Goal: Task Accomplishment & Management: Use online tool/utility

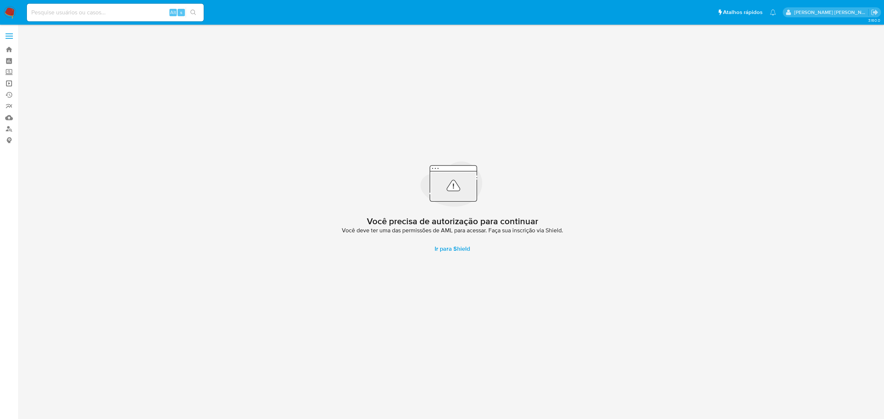
click at [10, 84] on link "Operações em massa" at bounding box center [44, 83] width 88 height 11
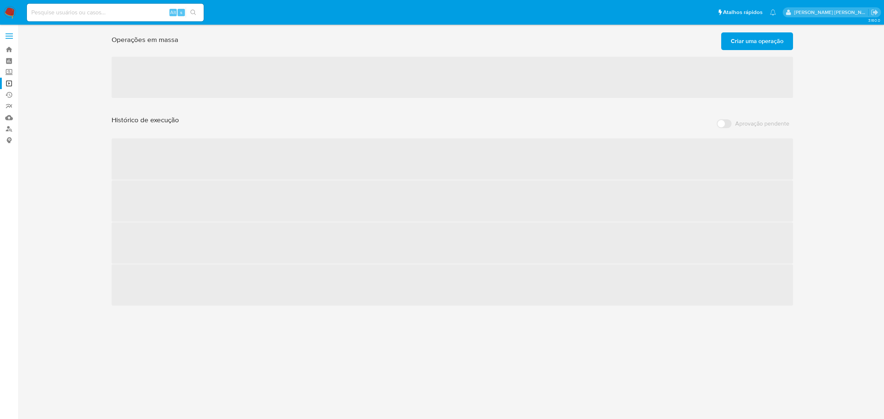
click at [762, 38] on span "Criar uma operação" at bounding box center [757, 41] width 53 height 16
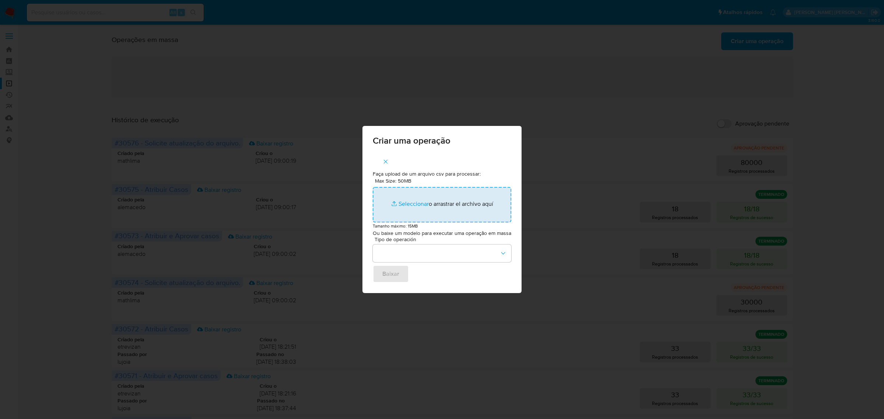
click at [413, 204] on input "Max Size: 50MB Seleccionar archivos" at bounding box center [442, 204] width 138 height 35
type input "C:\fakepath\ASSIGN_AND_CLOSE_CASE.csv"
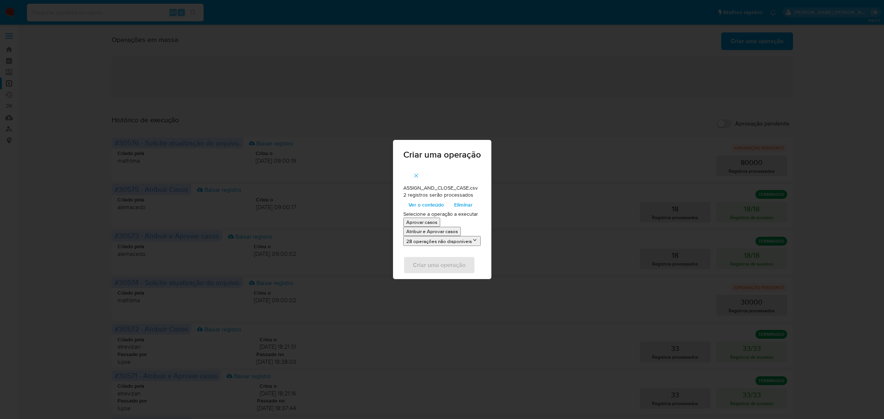
click at [444, 229] on p "Atribuir e Aprovar casos" at bounding box center [432, 231] width 52 height 7
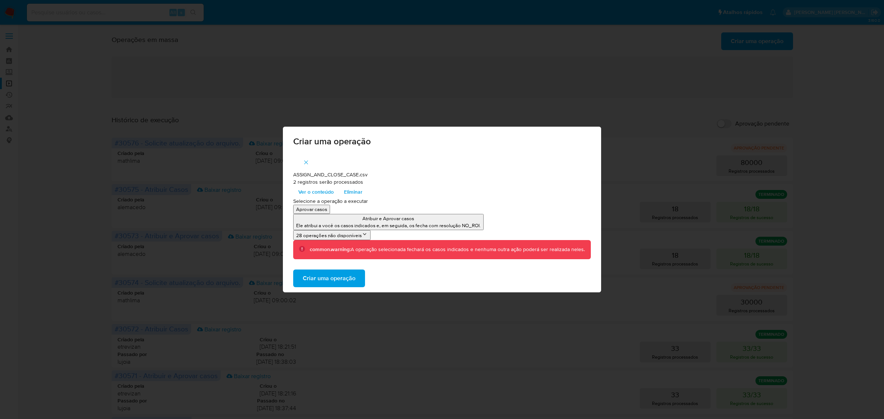
click at [321, 282] on span "Criar uma operação" at bounding box center [329, 278] width 53 height 16
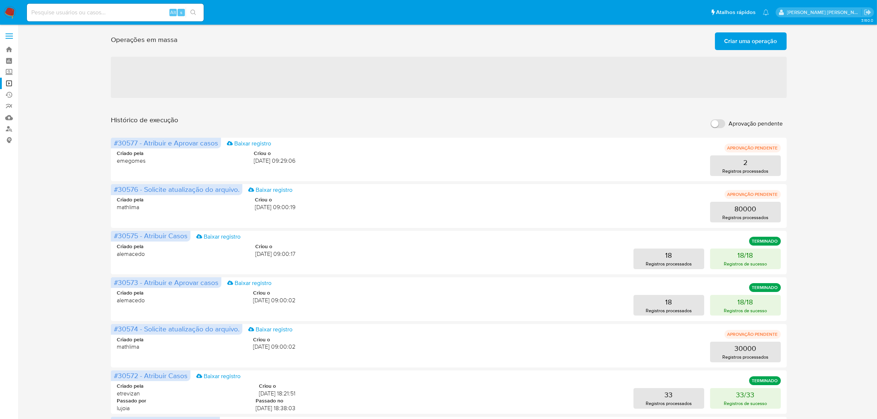
click at [749, 47] on span "Criar uma operação" at bounding box center [750, 41] width 53 height 16
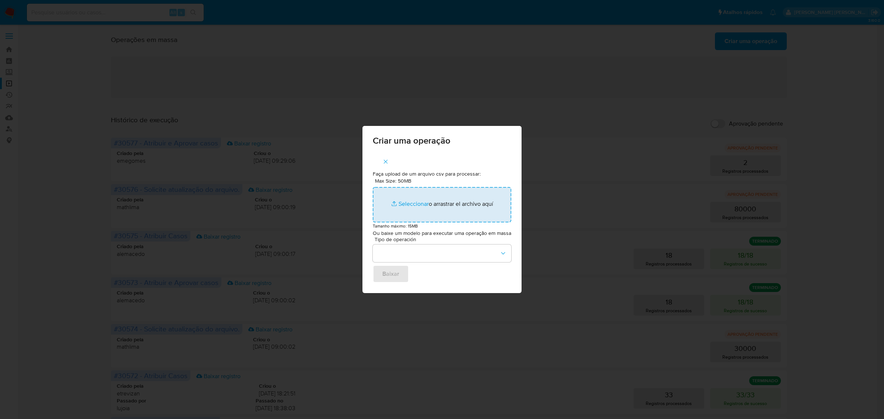
click at [418, 205] on input "Max Size: 50MB Seleccionar archivos" at bounding box center [442, 204] width 138 height 35
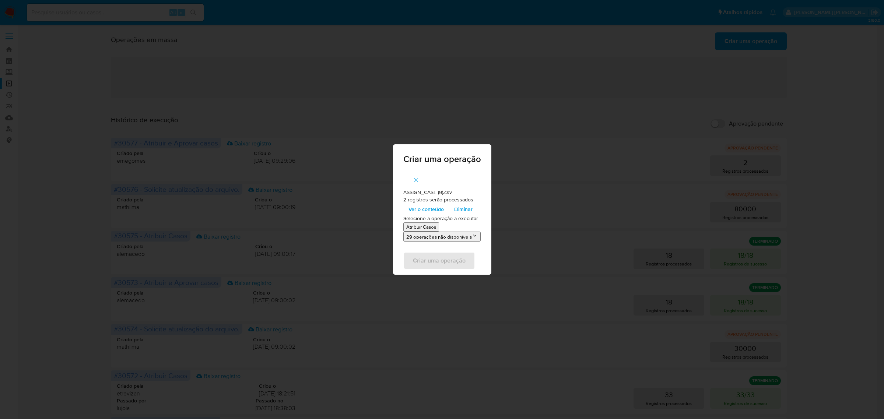
click at [426, 227] on p "Atribuir Casos" at bounding box center [421, 227] width 30 height 7
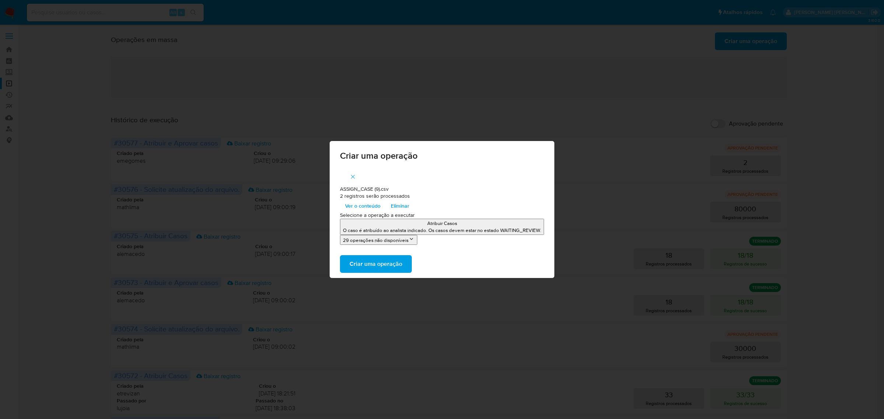
click at [396, 262] on span "Criar uma operação" at bounding box center [375, 264] width 53 height 16
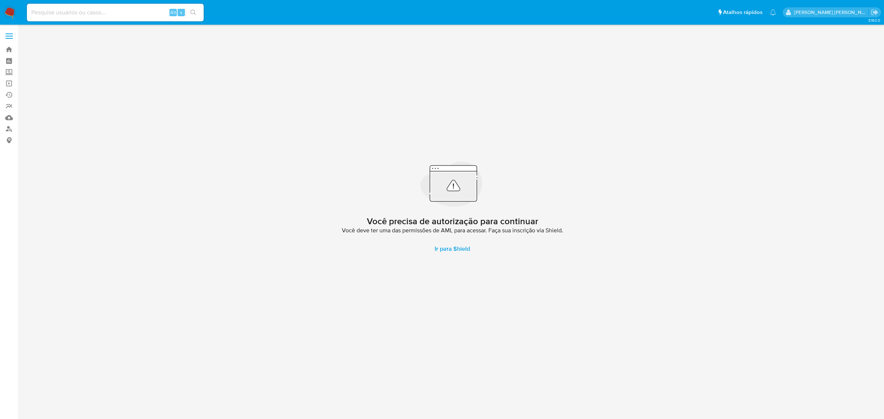
click at [7, 31] on label at bounding box center [9, 35] width 18 height 15
click at [0, 0] on input "checkbox" at bounding box center [0, 0] width 0 height 0
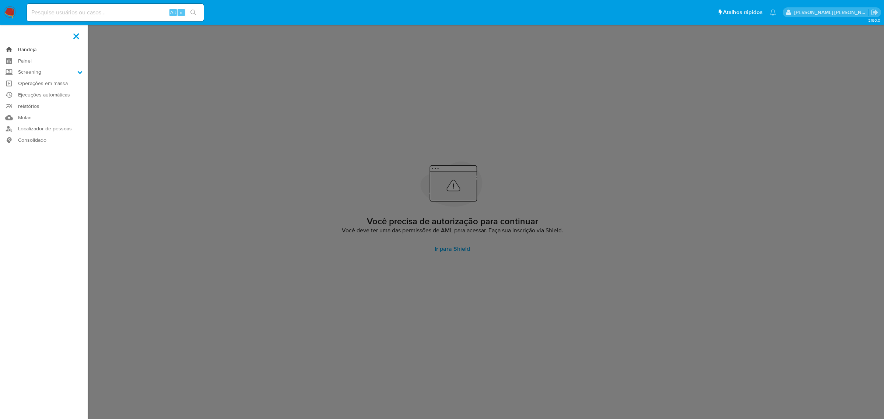
click at [25, 50] on link "Bandeja" at bounding box center [44, 49] width 88 height 11
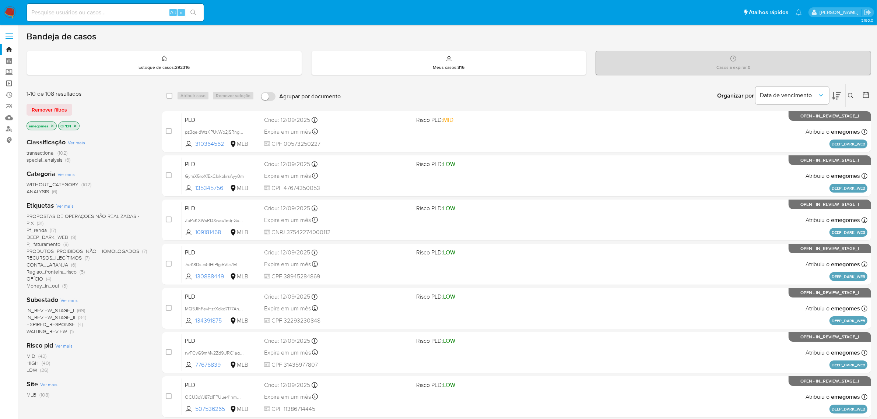
click at [8, 82] on link "Operações em massa" at bounding box center [44, 83] width 88 height 11
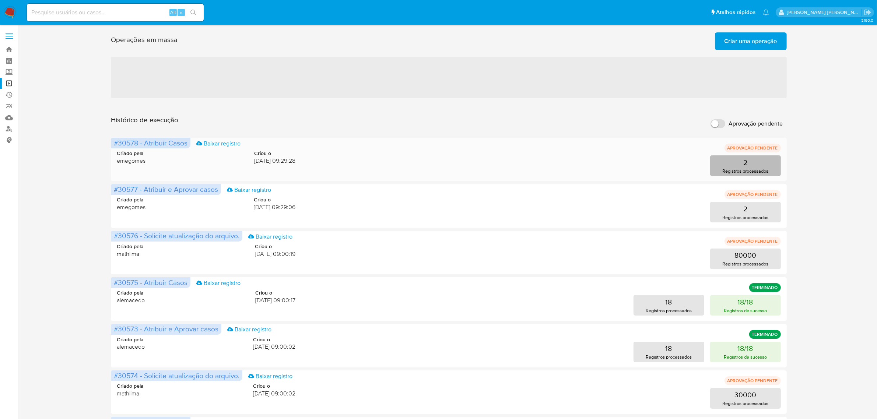
click at [763, 162] on button "2 Registros processados" at bounding box center [745, 165] width 71 height 21
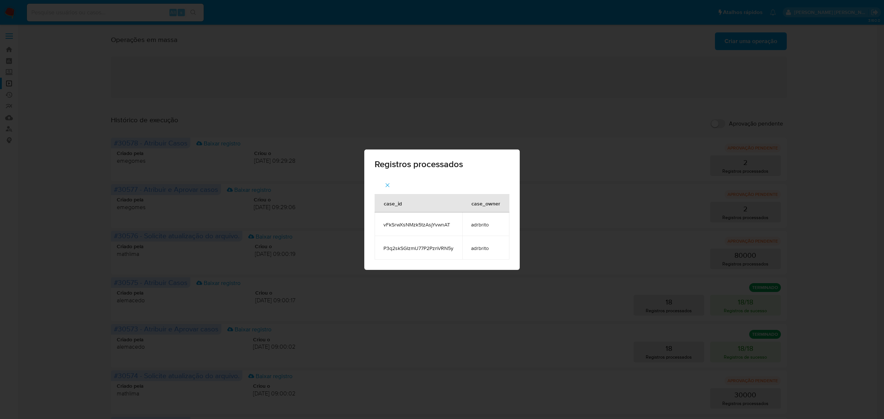
click at [801, 152] on div "Registros processados case_id case_owner vFkSrwXsNMzk5tzAsjYvwnAT adrbrito P3q2…" at bounding box center [442, 209] width 884 height 419
click at [754, 215] on div "Registros processados case_id case_owner vFkSrwXsNMzk5tzAsjYvwnAT adrbrito P3q2…" at bounding box center [442, 209] width 884 height 419
click at [389, 183] on icon "button" at bounding box center [387, 185] width 7 height 7
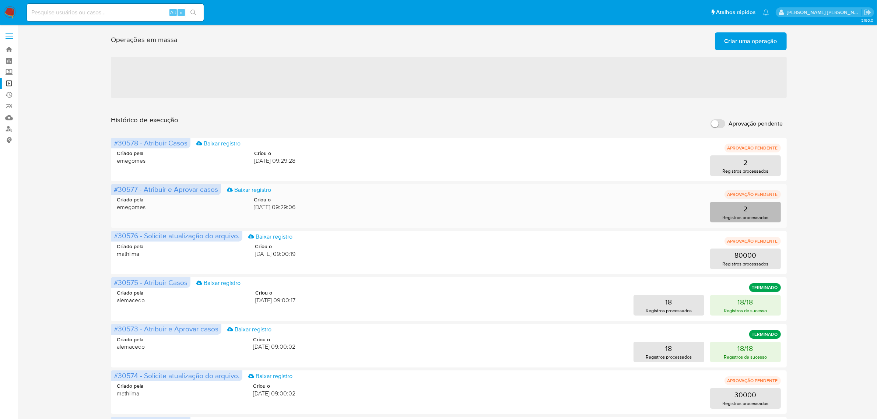
click at [741, 208] on button "2 Registros processados" at bounding box center [745, 212] width 71 height 21
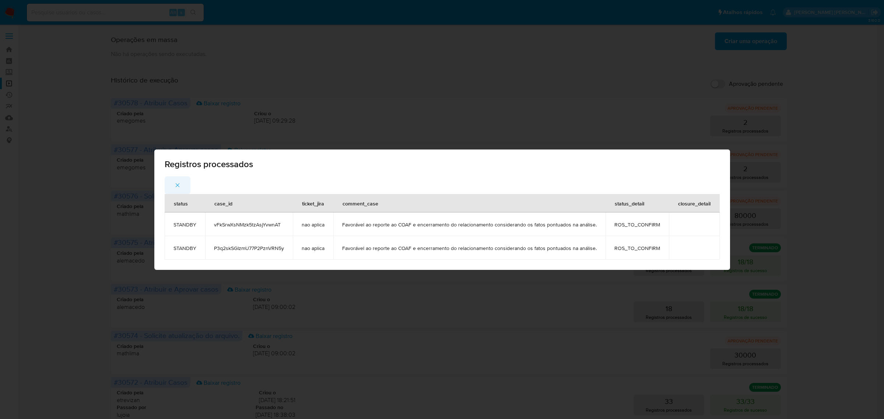
click at [181, 185] on icon "button" at bounding box center [177, 185] width 7 height 7
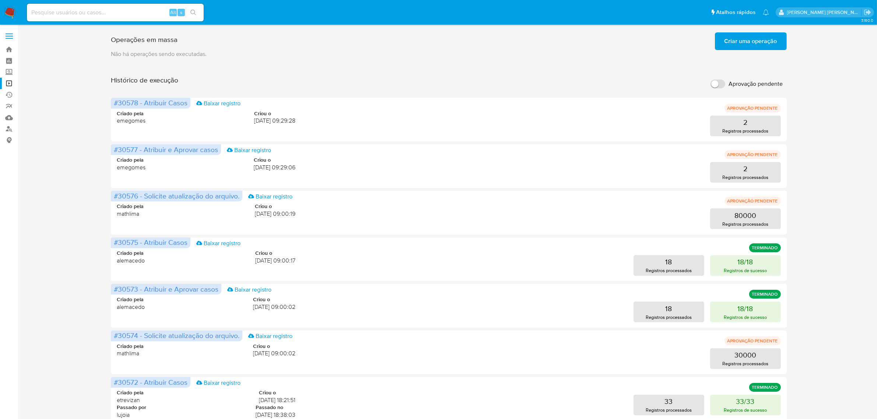
click at [85, 11] on input at bounding box center [115, 13] width 177 height 10
paste input "VBmFLVnE8w9THbBZFWsAn6eA"
type input "VBmFLVnE8w9THbBZFWsAn6eA"
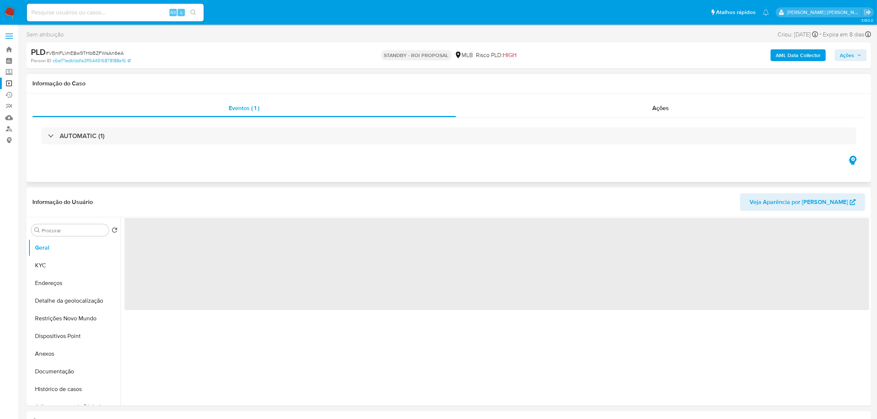
select select "10"
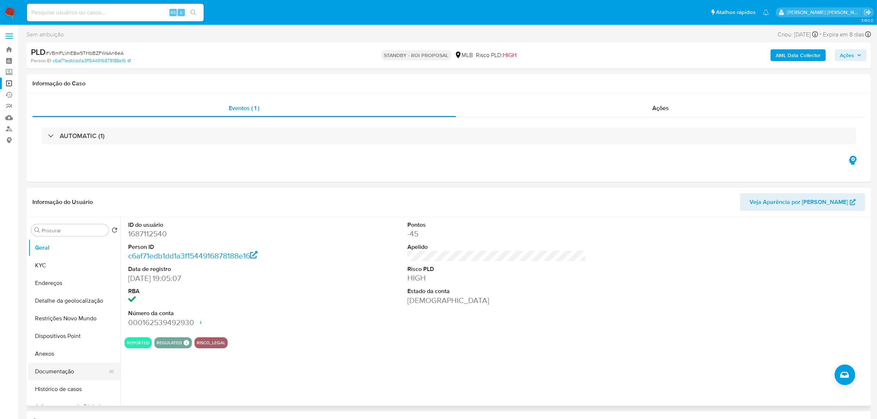
click at [59, 370] on button "Documentação" at bounding box center [71, 372] width 86 height 18
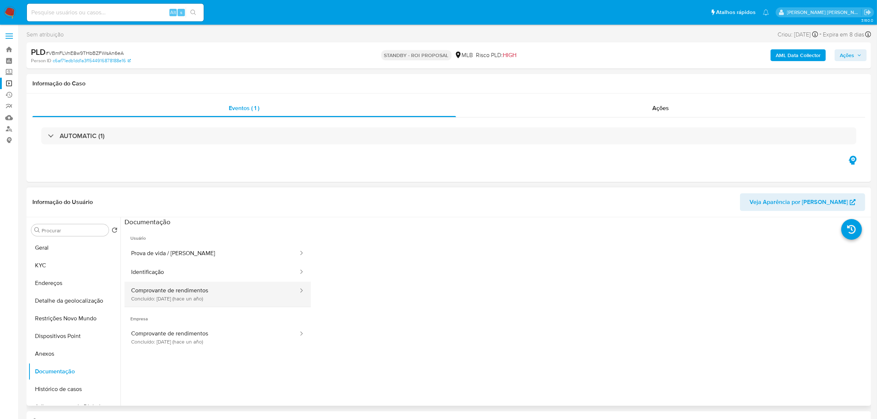
click at [184, 294] on button "Comprovante de rendimentos Concluído: [DATE] (hace un año)" at bounding box center [211, 294] width 175 height 25
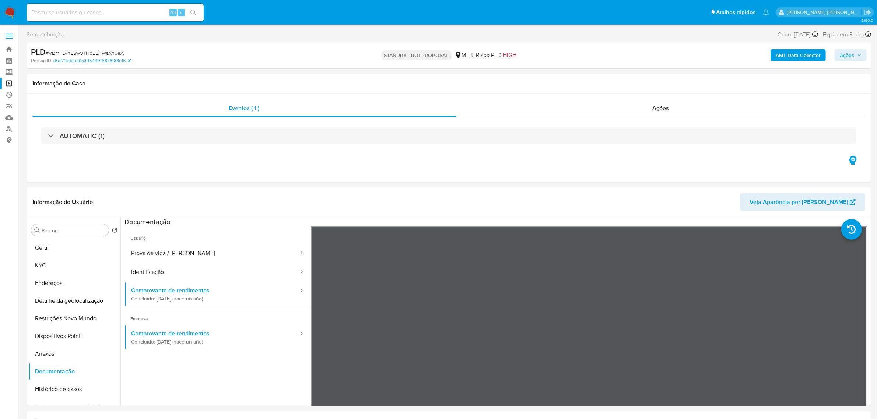
scroll to position [46, 0]
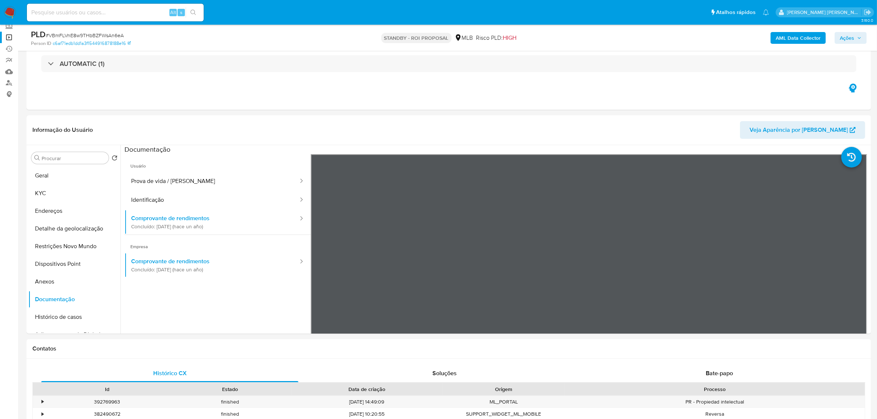
click at [102, 13] on input at bounding box center [115, 13] width 177 height 10
paste input "VBmFLVnE8w9THbBZFWsAn6eA"
type input "VBmFLVnE8w9THbBZFWsAn6eA"
click at [80, 247] on button "Restrições Novo Mundo" at bounding box center [71, 247] width 86 height 18
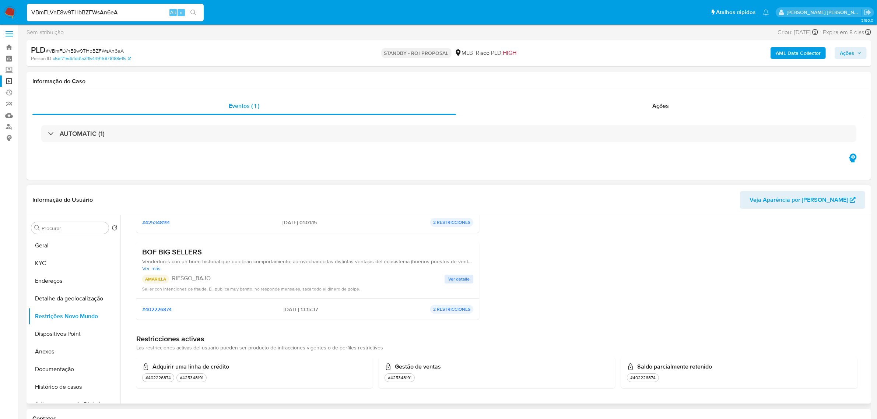
scroll to position [0, 0]
